Goal: Task Accomplishment & Management: Use online tool/utility

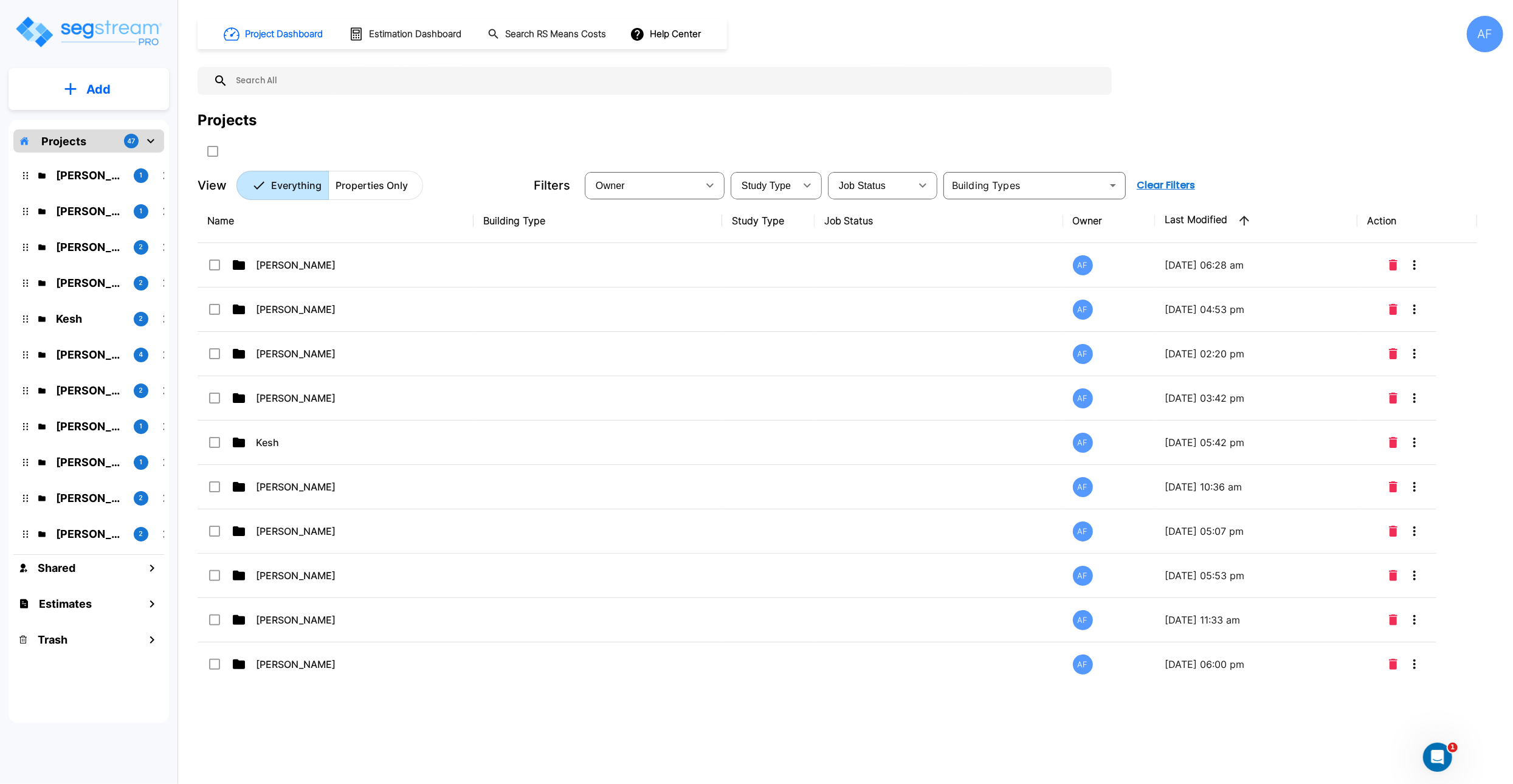
click at [261, 83] on input "text" at bounding box center [667, 81] width 878 height 28
paste input "[STREET_ADDRESS]"
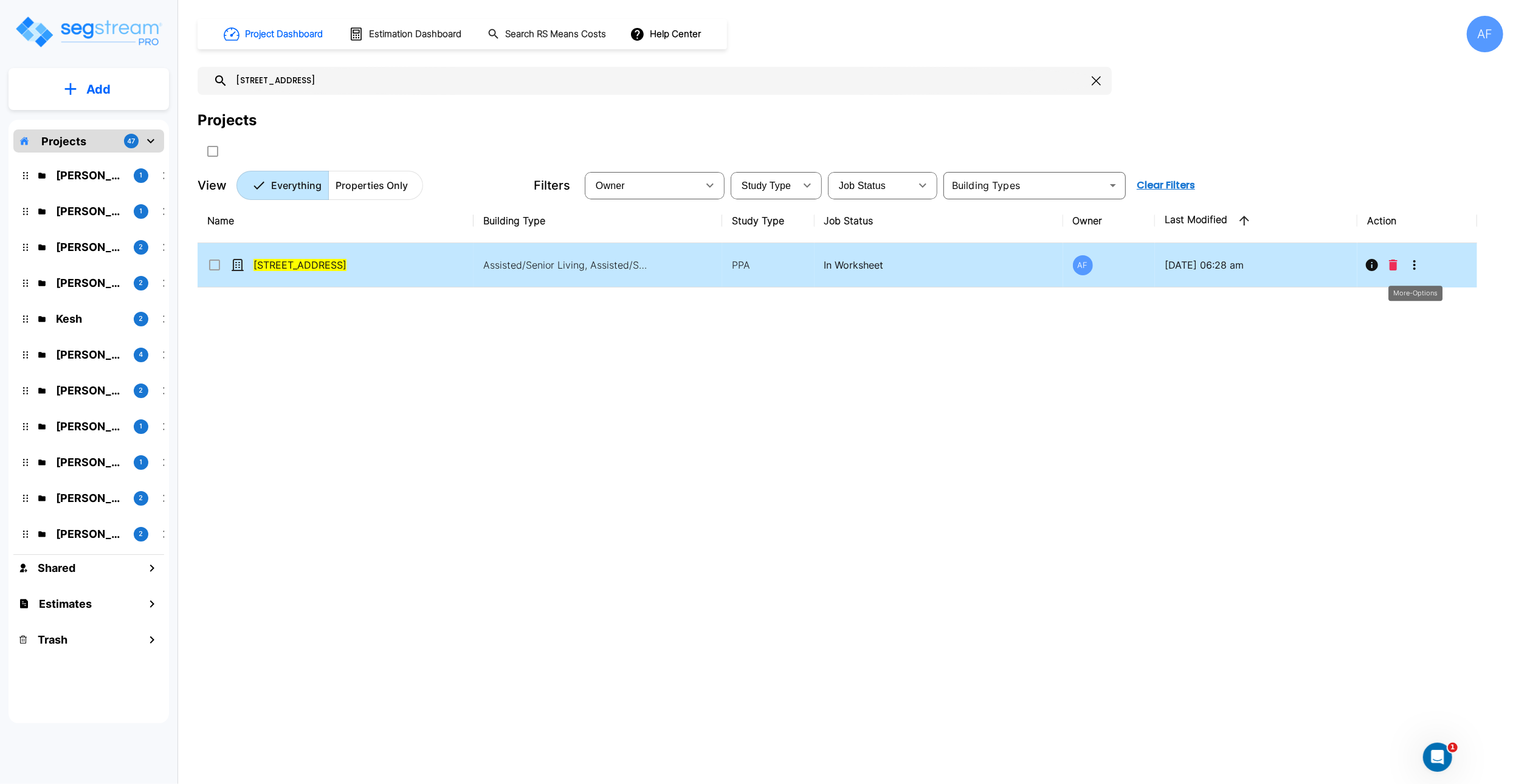
type input "[STREET_ADDRESS]"
click at [1412, 266] on icon "More-Options" at bounding box center [1415, 265] width 15 height 15
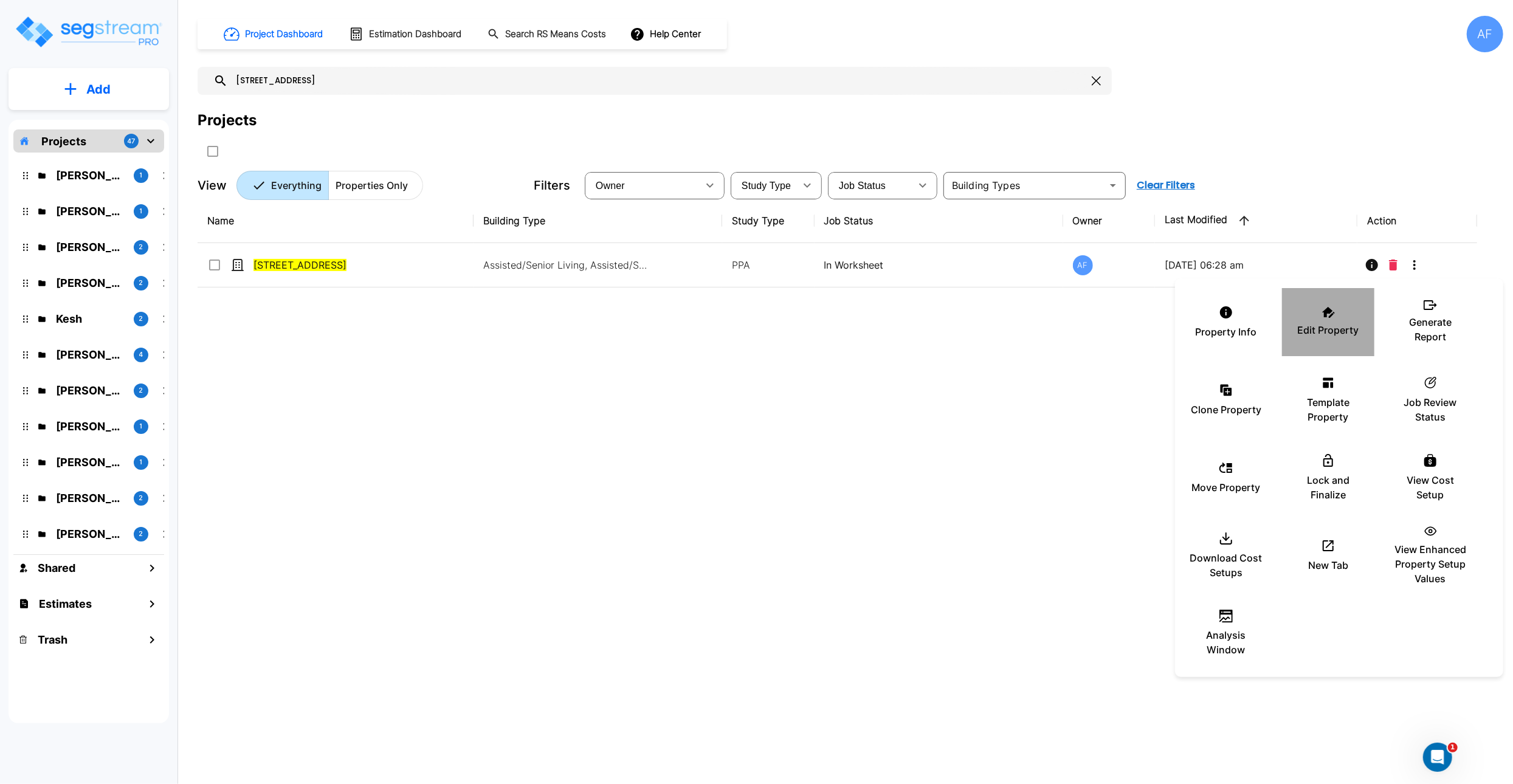
click at [1333, 327] on p "Edit Property" at bounding box center [1329, 330] width 61 height 15
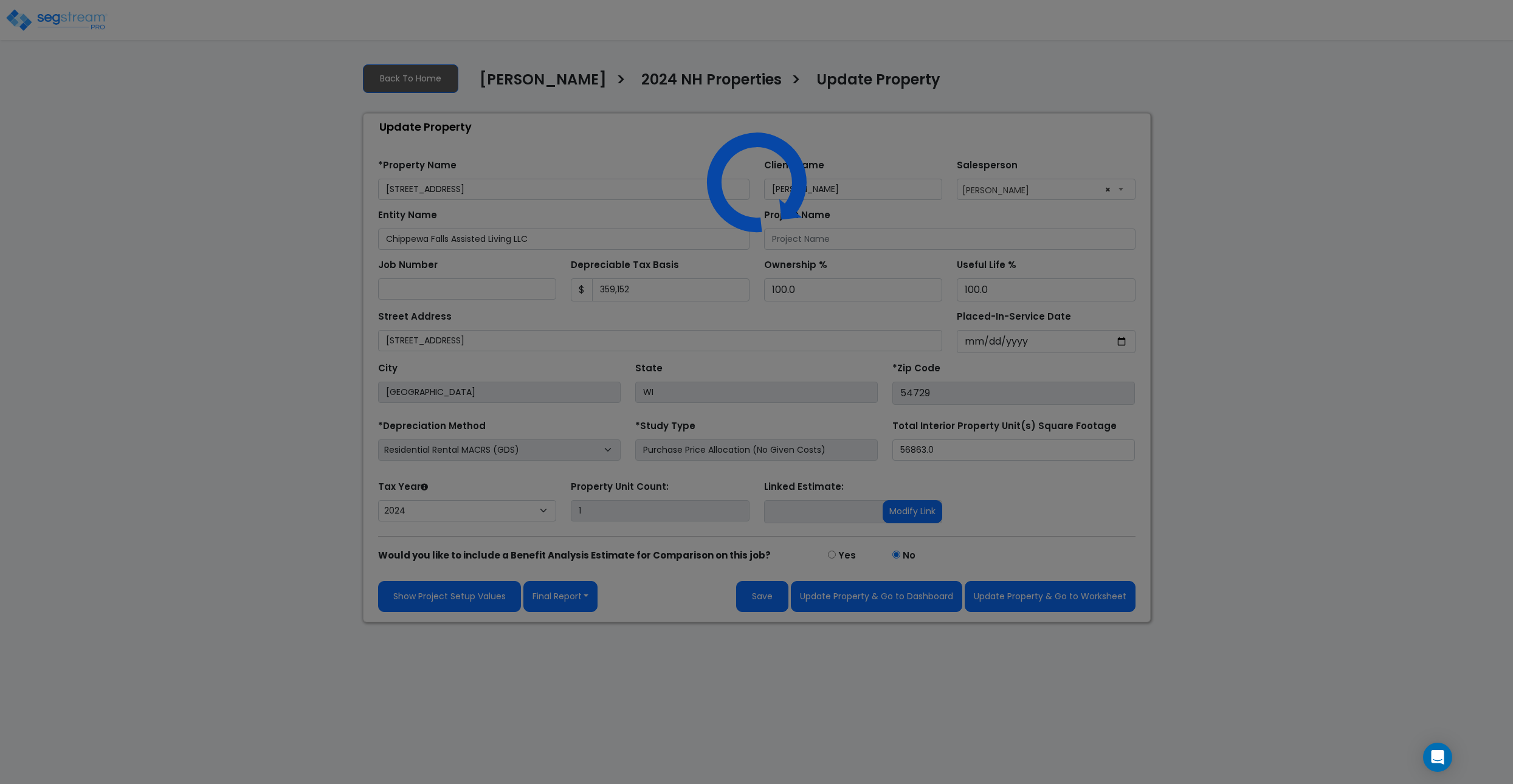
select select "2024"
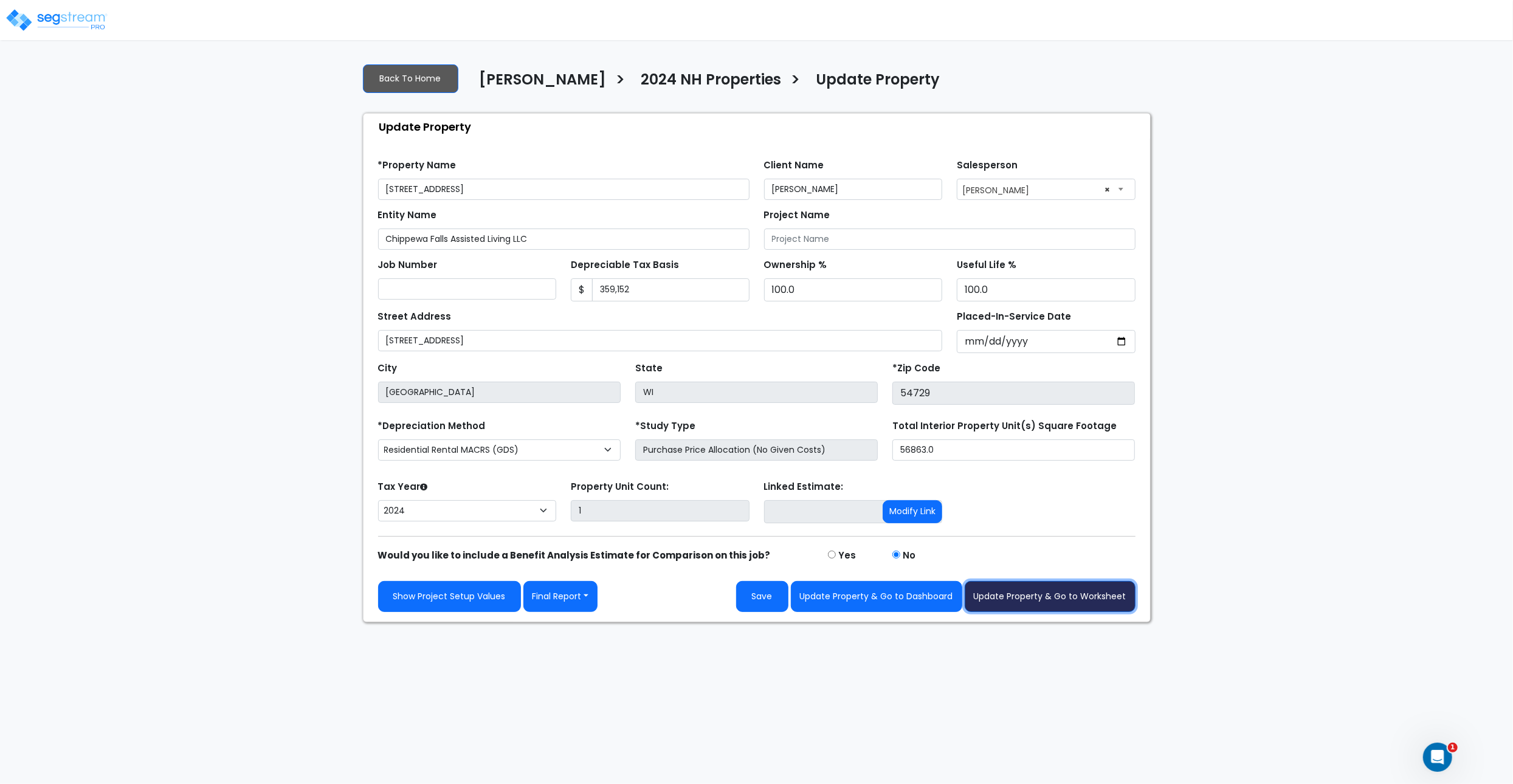
click at [1072, 591] on button "Update Property & Go to Worksheet" at bounding box center [1050, 597] width 171 height 31
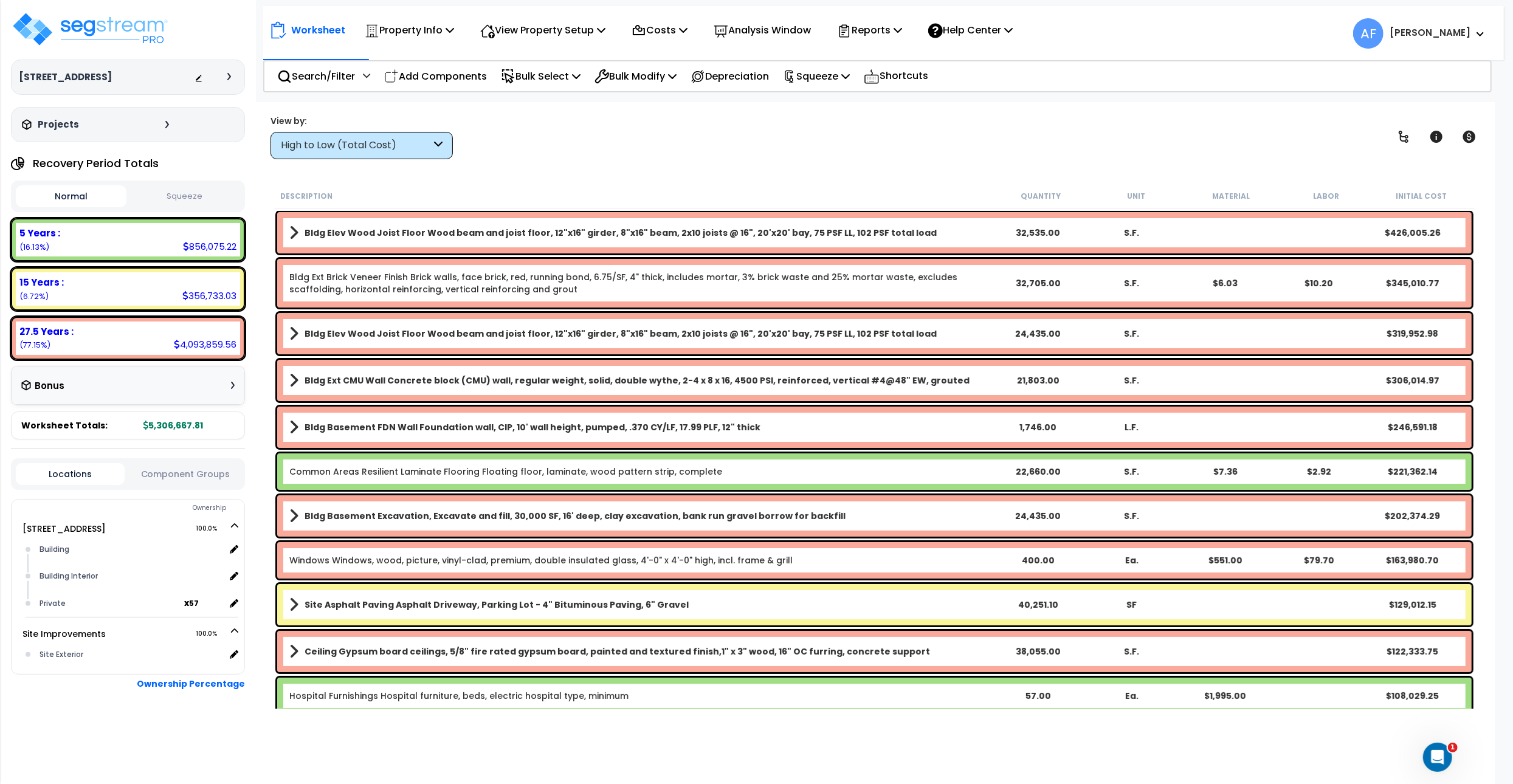
click at [171, 201] on button "Squeeze" at bounding box center [185, 196] width 111 height 21
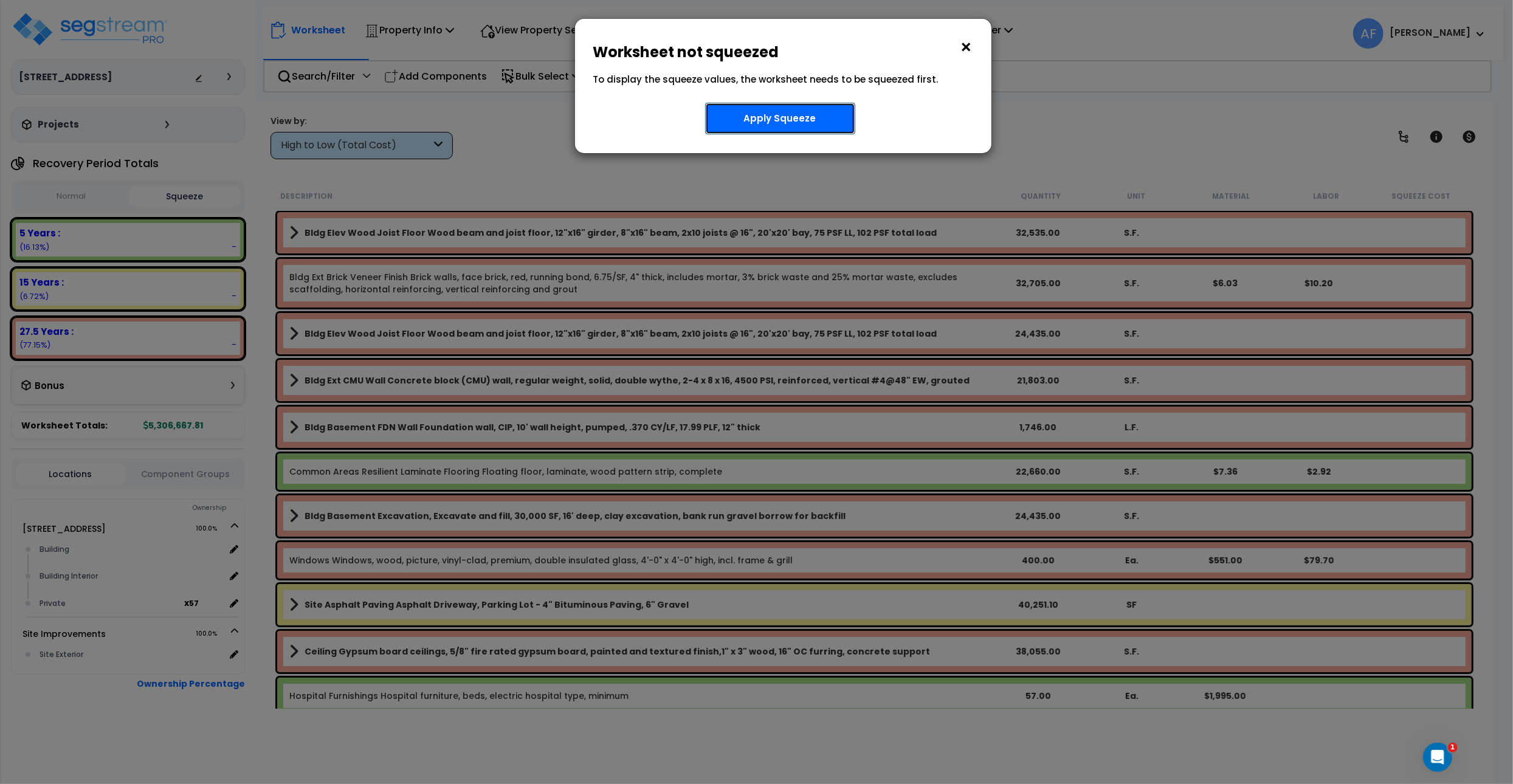
click at [794, 125] on button "Apply Squeeze" at bounding box center [780, 118] width 150 height 32
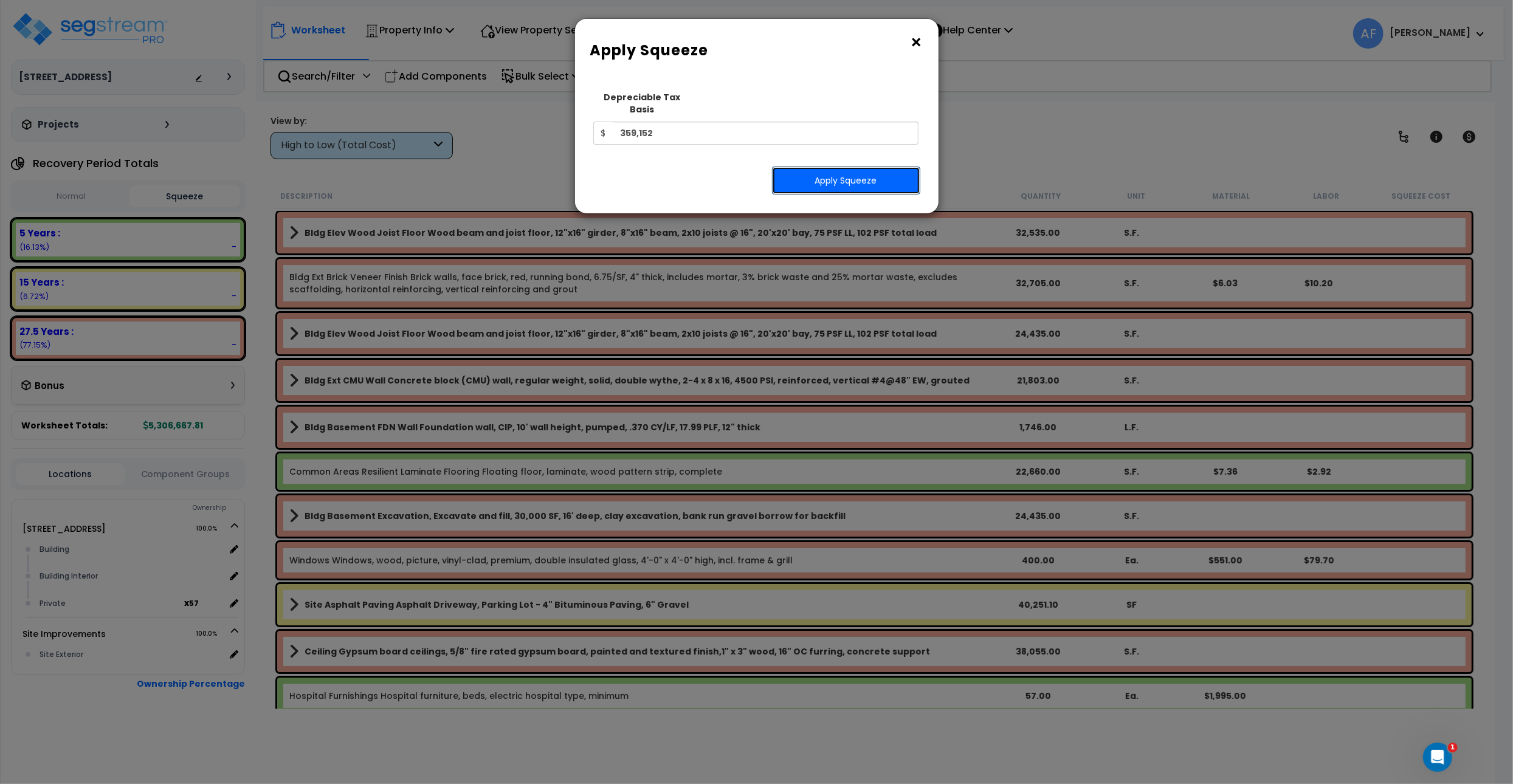
click at [875, 171] on button "Apply Squeeze" at bounding box center [846, 181] width 148 height 28
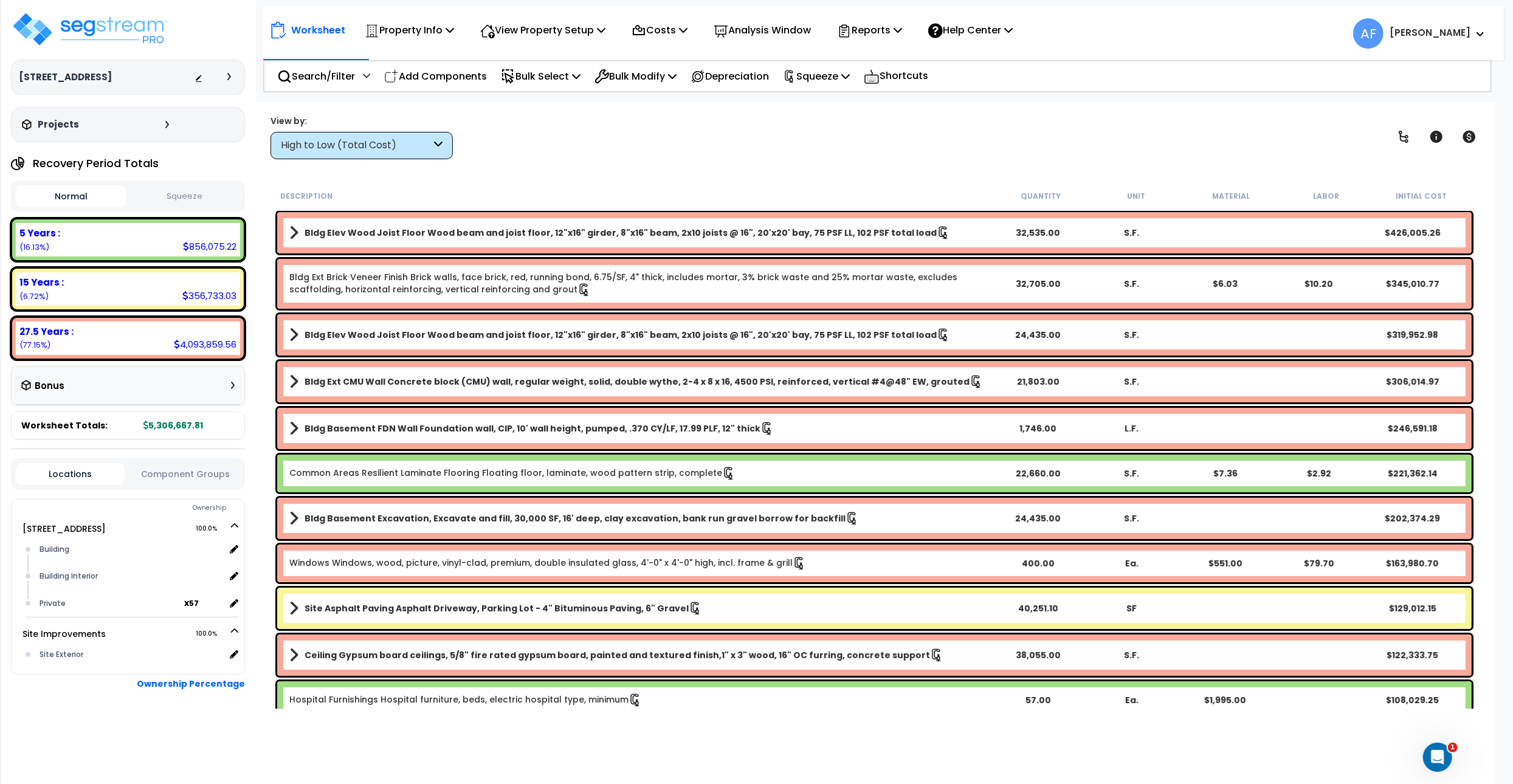
click at [201, 197] on button "Squeeze" at bounding box center [185, 196] width 111 height 21
click at [83, 201] on button "Normal" at bounding box center [71, 196] width 111 height 21
click at [207, 196] on button "Squeeze" at bounding box center [185, 196] width 111 height 21
click at [686, 142] on div "View by: High to Low (Total Cost) High to Low (Total Cost)" at bounding box center [874, 136] width 1216 height 45
click at [838, 77] on p "Squeeze" at bounding box center [817, 76] width 67 height 16
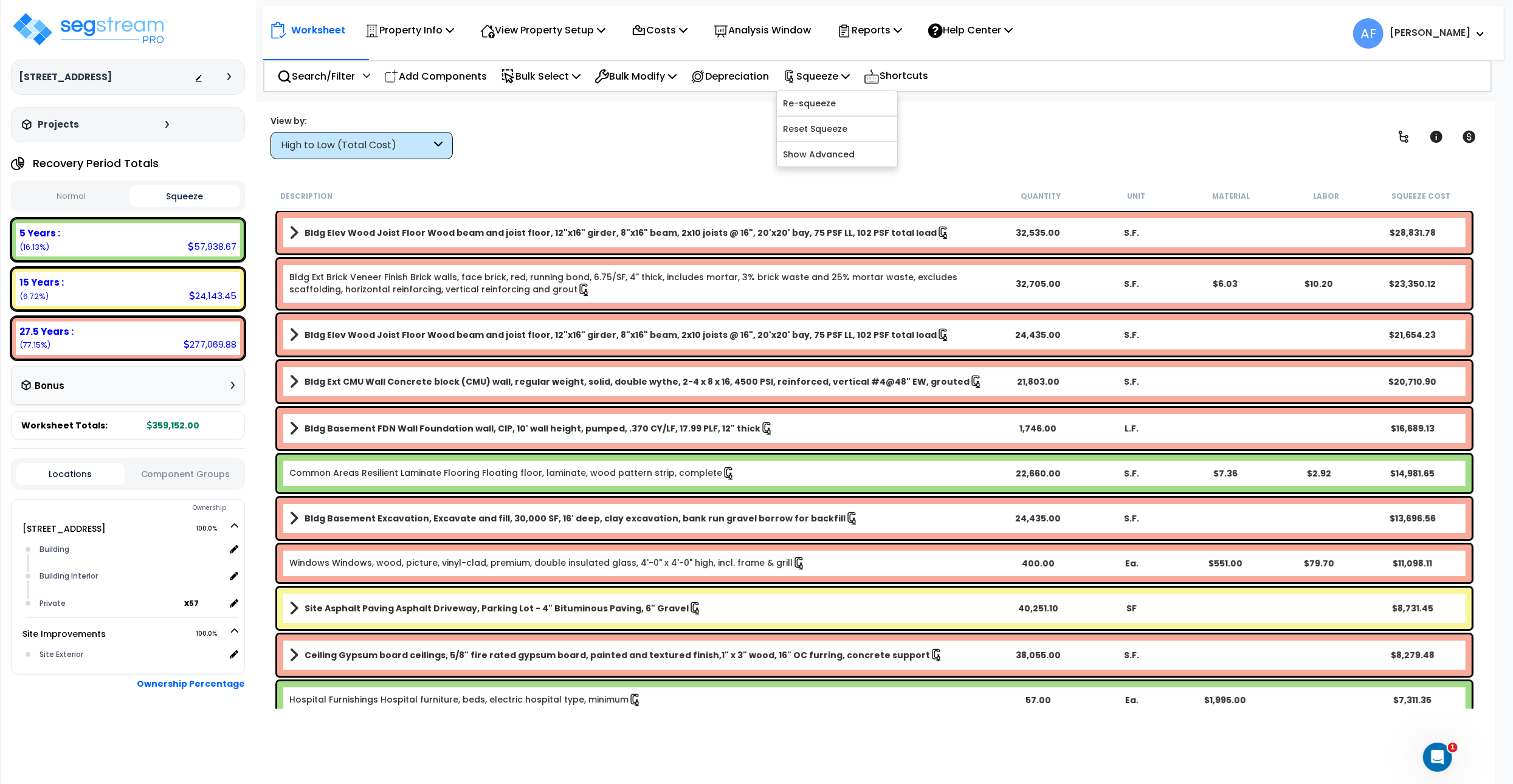
click at [688, 125] on div "View by: High to Low (Total Cost) High to Low (Total Cost)" at bounding box center [874, 136] width 1216 height 45
click at [902, 33] on p "Reports" at bounding box center [870, 30] width 65 height 16
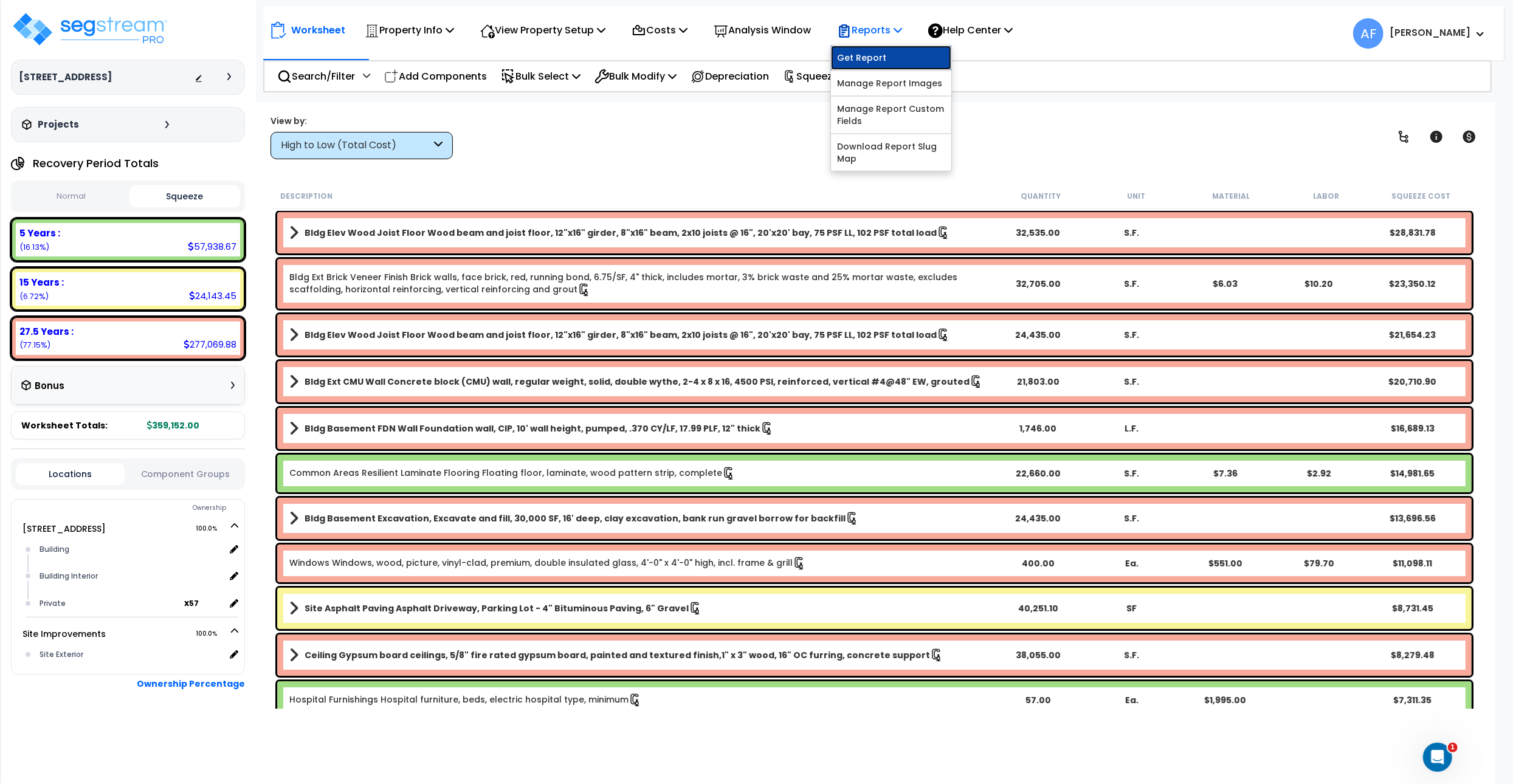
click at [887, 49] on link "Get Report" at bounding box center [891, 58] width 120 height 24
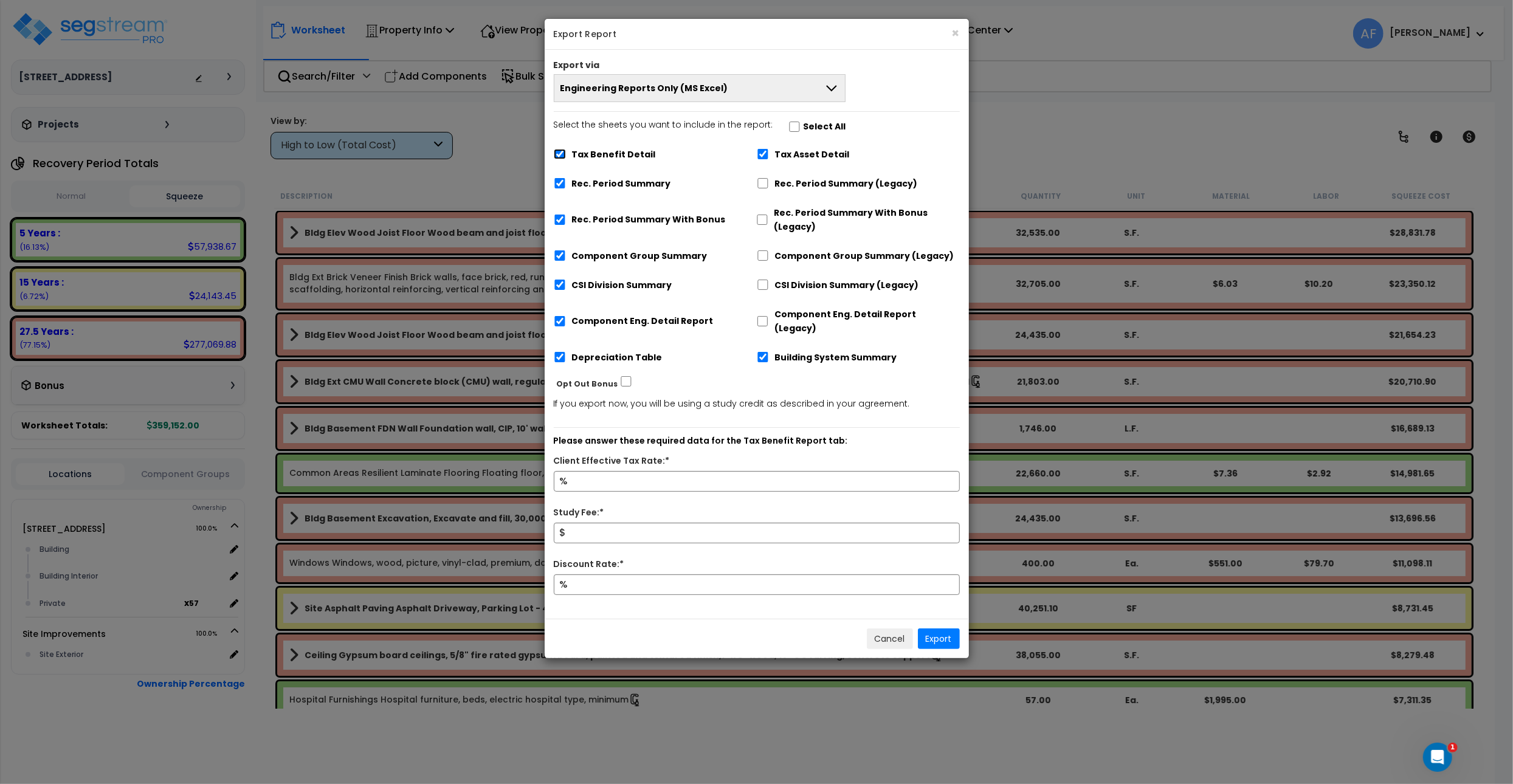
click at [561, 157] on input "Tax Benefit Detail" at bounding box center [560, 154] width 12 height 10
checkbox input "false"
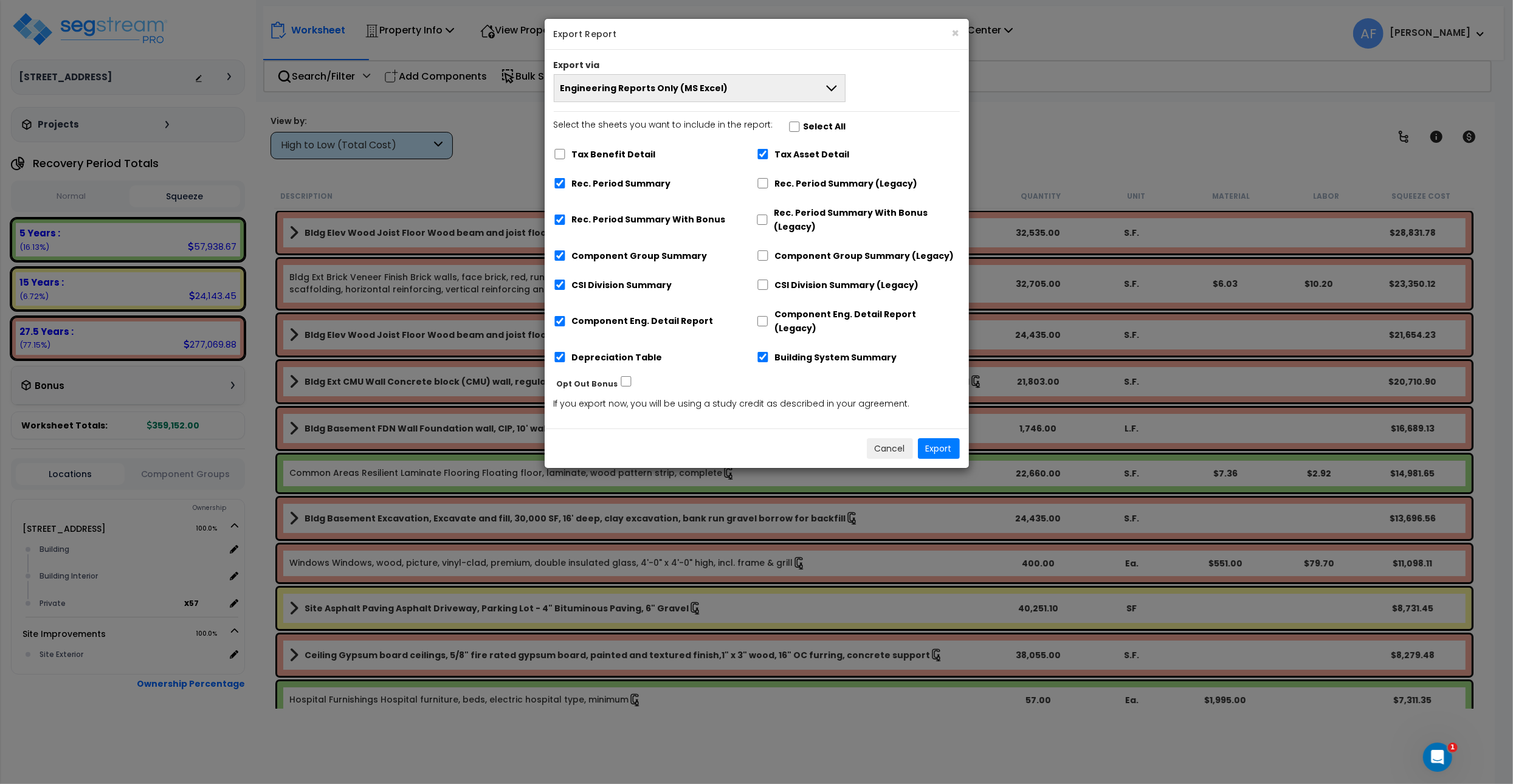
click at [758, 85] on button "Engineering Reports Only (MS Excel)" at bounding box center [700, 89] width 292 height 28
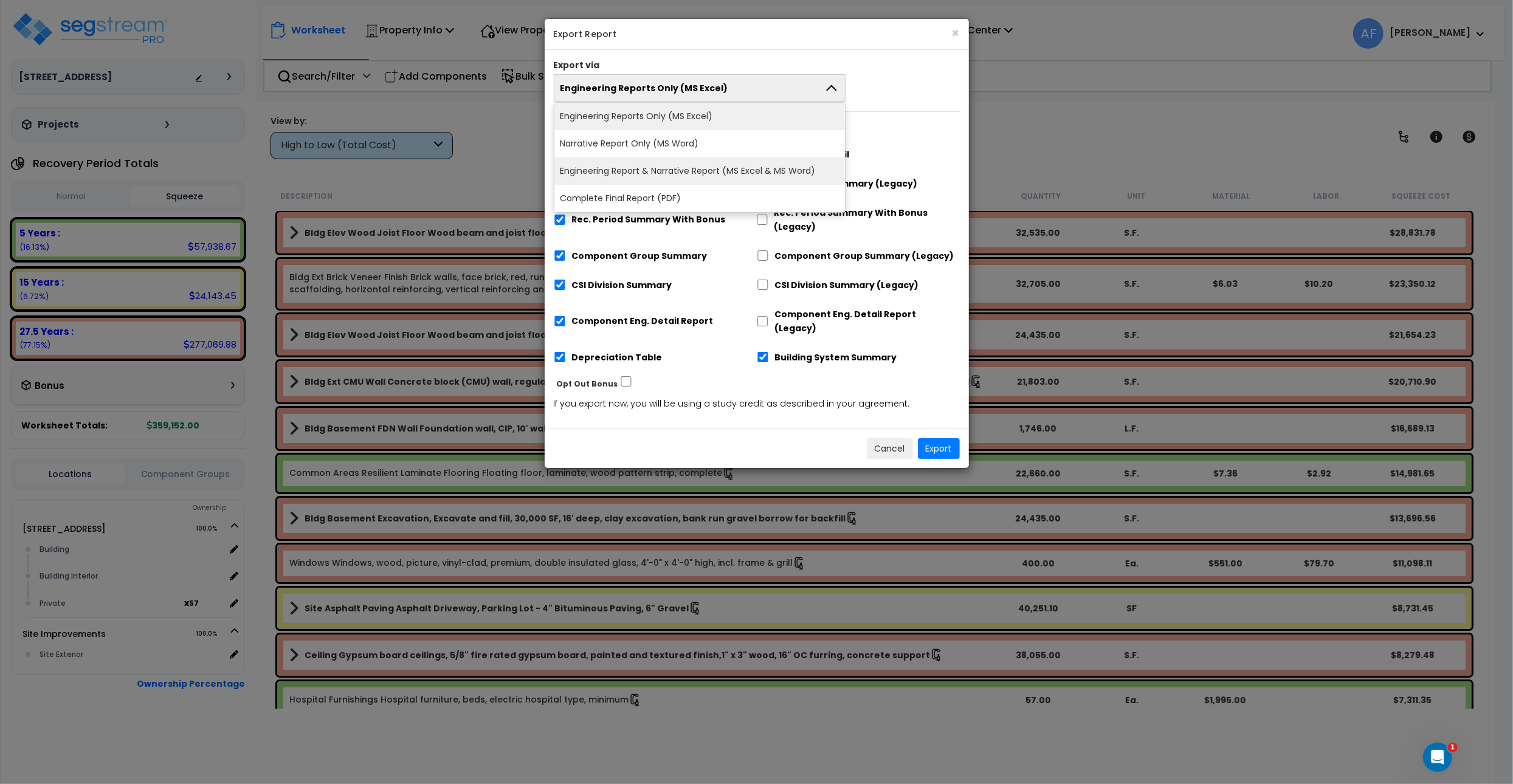
click at [746, 162] on li "Engineering Report & Narrative Report (MS Excel & MS Word)" at bounding box center [700, 170] width 291 height 27
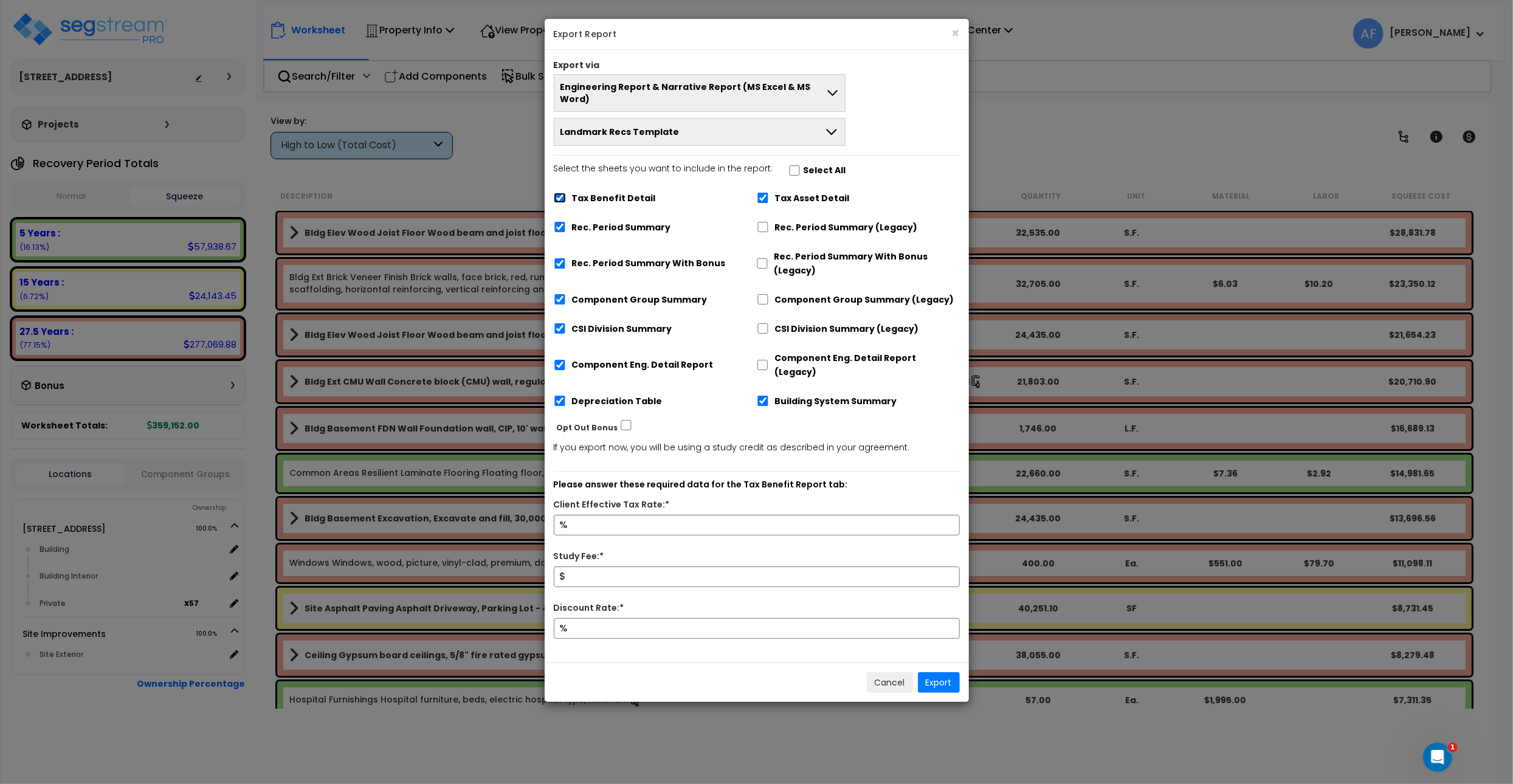
click at [558, 192] on input "Tax Benefit Detail" at bounding box center [560, 198] width 12 height 10
checkbox input "false"
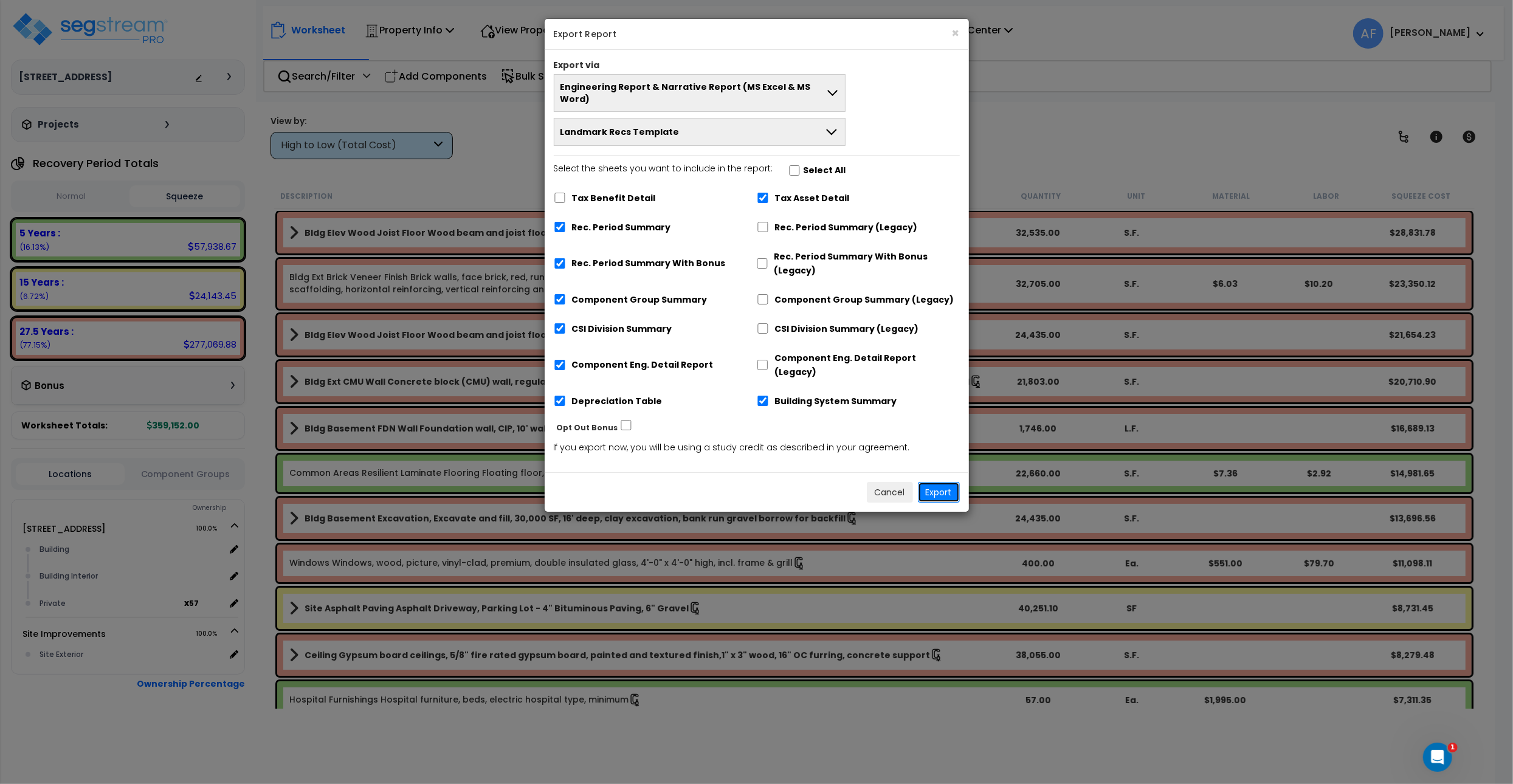
click at [946, 482] on button "Export" at bounding box center [938, 493] width 42 height 21
